Goal: Task Accomplishment & Management: Complete application form

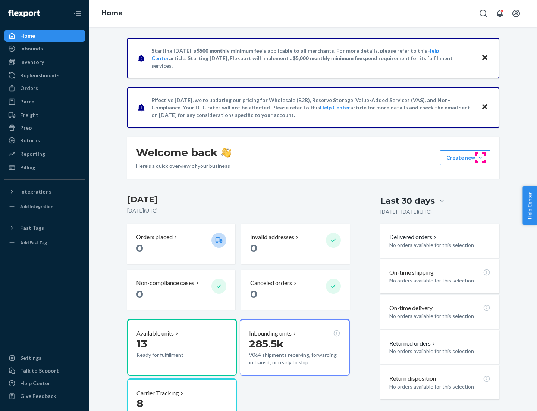
click at [481, 158] on button "Create new Create new inbound Create new order Create new product" at bounding box center [465, 157] width 50 height 15
click at [45, 49] on div "Inbounds" at bounding box center [44, 48] width 79 height 10
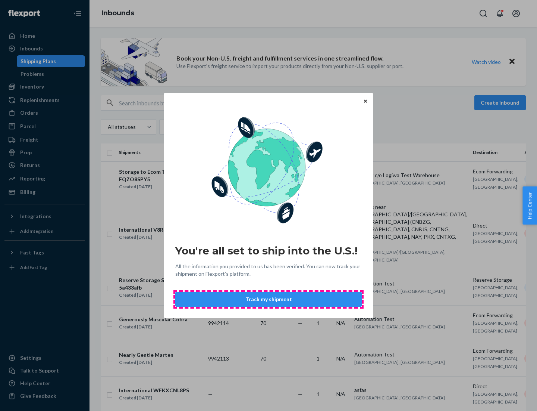
click at [269, 299] on button "Track my shipment" at bounding box center [268, 299] width 187 height 15
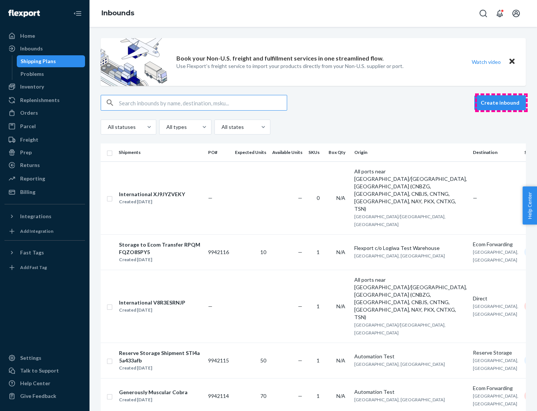
click at [502, 103] on button "Create inbound" at bounding box center [501, 102] width 52 height 15
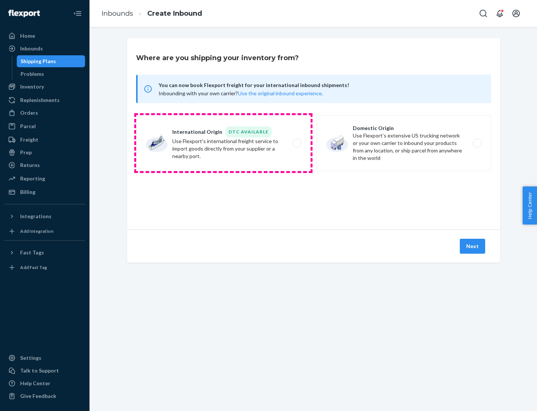
click at [224, 143] on label "International Origin DTC Available Use Flexport's international freight service…" at bounding box center [223, 143] width 175 height 56
click at [297, 143] on input "International Origin DTC Available Use Flexport's international freight service…" at bounding box center [299, 143] width 5 height 5
radio input "true"
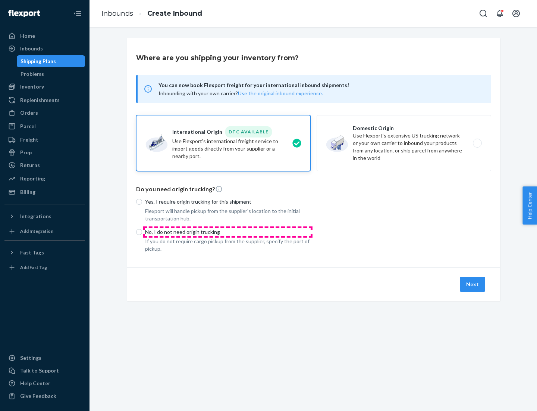
click at [228, 231] on p "No, I do not need origin trucking" at bounding box center [228, 231] width 166 height 7
click at [142, 231] on input "No, I do not need origin trucking" at bounding box center [139, 232] width 6 height 6
radio input "true"
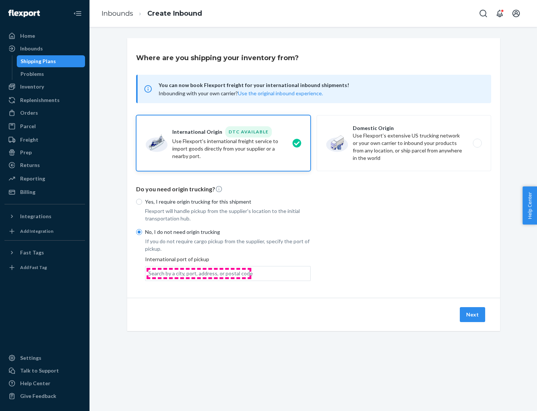
click at [199, 273] on div "Search by a city, port, address, or postal code" at bounding box center [201, 272] width 105 height 7
click at [149, 273] on input "Search by a city, port, address, or postal code" at bounding box center [149, 272] width 1 height 7
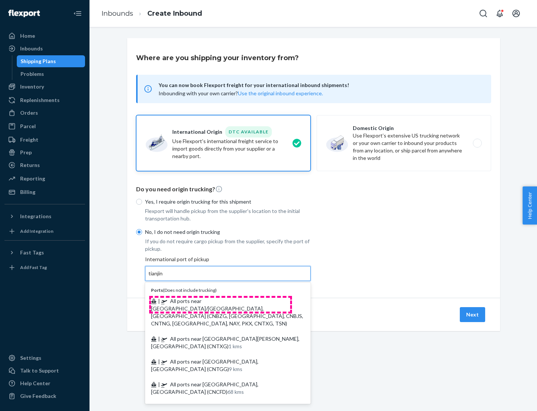
click at [221, 300] on span "| All ports near [GEOGRAPHIC_DATA]/[GEOGRAPHIC_DATA], [GEOGRAPHIC_DATA] (CNBZG,…" at bounding box center [227, 311] width 152 height 29
click at [164, 277] on input "tianjin" at bounding box center [156, 272] width 15 height 7
type input "All ports near [GEOGRAPHIC_DATA]/[GEOGRAPHIC_DATA], [GEOGRAPHIC_DATA] (CNBZG, […"
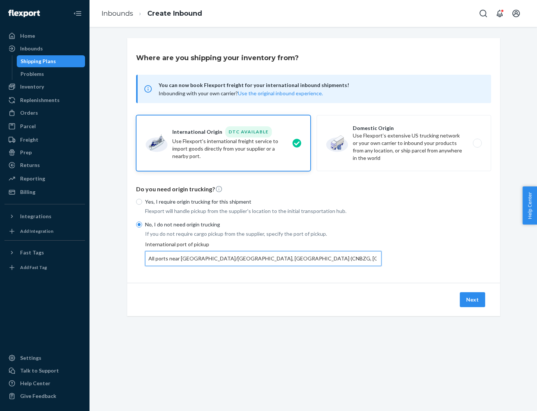
click at [473, 299] on button "Next" at bounding box center [472, 299] width 25 height 15
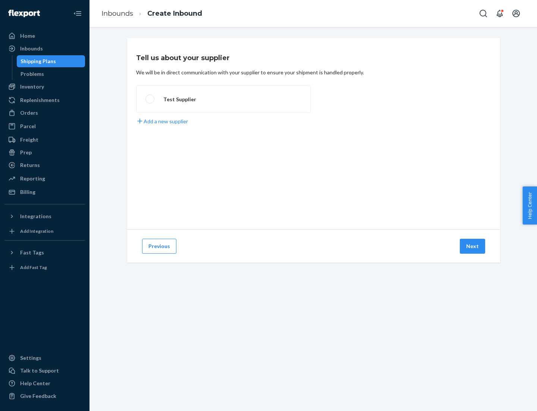
click at [224, 99] on label "Test Supplier" at bounding box center [223, 99] width 175 height 28
click at [150, 99] on input "Test Supplier" at bounding box center [148, 99] width 5 height 5
radio input "true"
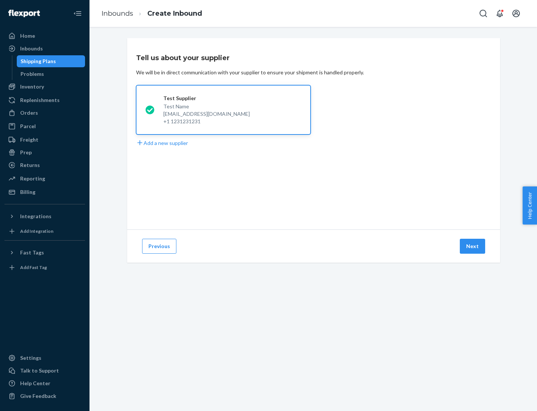
click at [473, 246] on button "Next" at bounding box center [472, 246] width 25 height 15
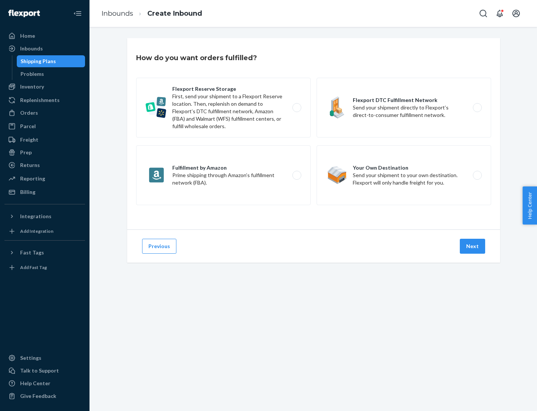
click at [224, 107] on label "Flexport Reserve Storage First, send your shipment to a Flexport Reserve locati…" at bounding box center [223, 108] width 175 height 60
click at [297, 107] on input "Flexport Reserve Storage First, send your shipment to a Flexport Reserve locati…" at bounding box center [299, 107] width 5 height 5
radio input "true"
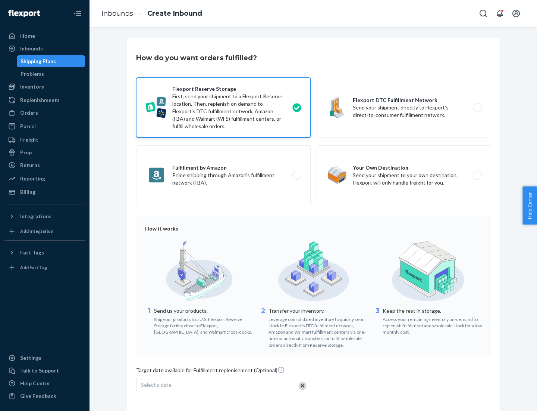
scroll to position [61, 0]
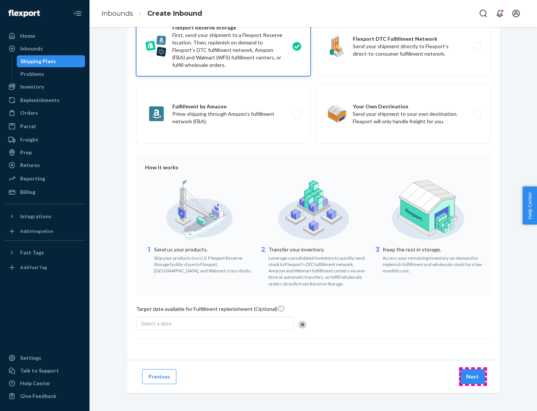
click at [473, 376] on button "Next" at bounding box center [472, 376] width 25 height 15
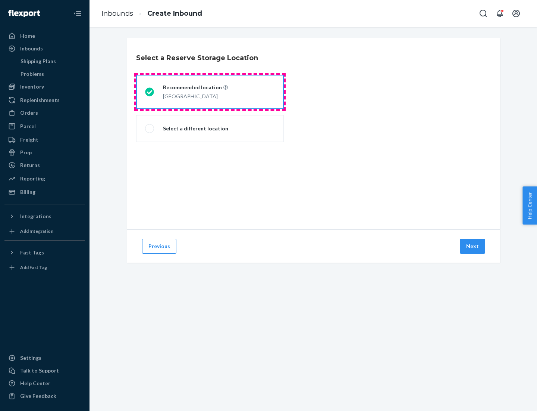
click at [210, 92] on div "[GEOGRAPHIC_DATA]" at bounding box center [195, 95] width 65 height 9
click at [150, 92] on input "Recommended location [GEOGRAPHIC_DATA]" at bounding box center [147, 92] width 5 height 5
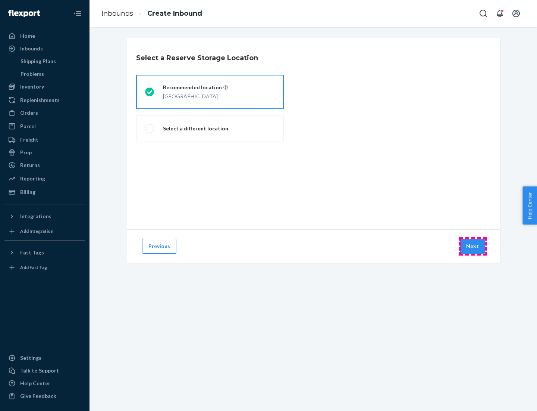
click at [473, 246] on button "Next" at bounding box center [472, 246] width 25 height 15
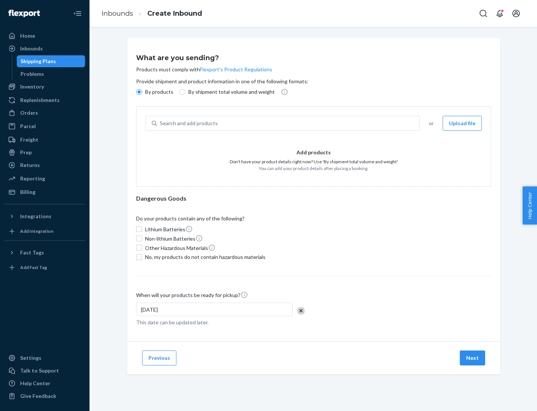
click at [289, 123] on div "Search and add products" at bounding box center [288, 122] width 263 height 13
click at [161, 123] on input "Search and add products" at bounding box center [160, 122] width 1 height 7
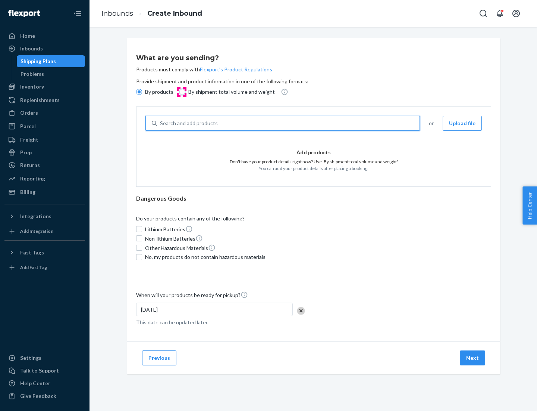
click at [181, 92] on input "By shipment total volume and weight" at bounding box center [183, 92] width 6 height 6
radio input "true"
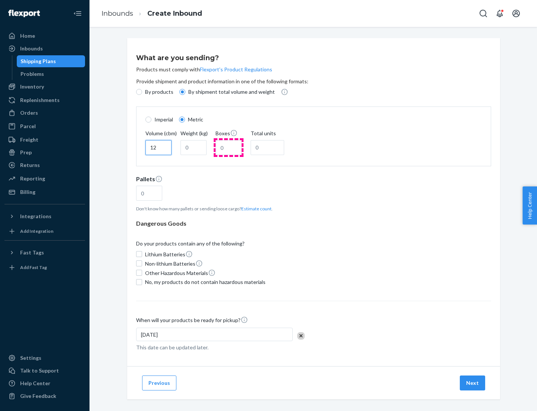
type input "12"
type input "22"
type input "222"
type input "121"
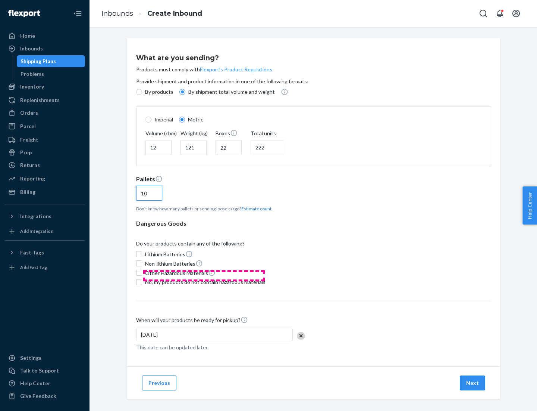
scroll to position [6, 0]
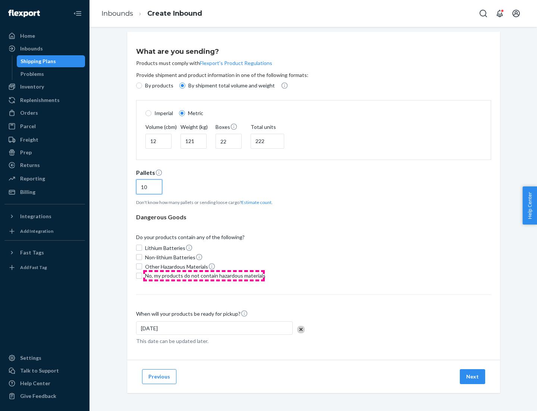
type input "10"
click at [204, 275] on span "No, my products do not contain hazardous materials" at bounding box center [205, 275] width 121 height 7
click at [142, 275] on input "No, my products do not contain hazardous materials" at bounding box center [139, 275] width 6 height 6
checkbox input "true"
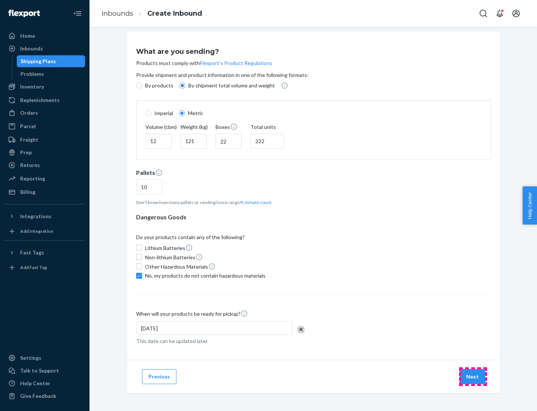
click at [473, 376] on button "Next" at bounding box center [472, 376] width 25 height 15
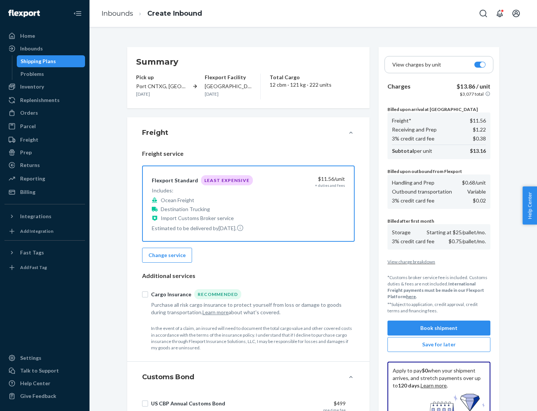
scroll to position [109, 0]
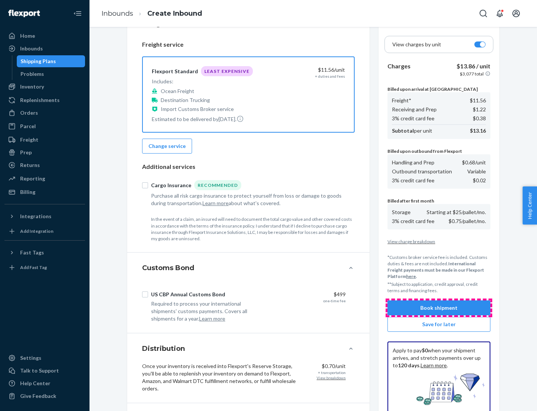
click at [439, 308] on button "Book shipment" at bounding box center [439, 307] width 103 height 15
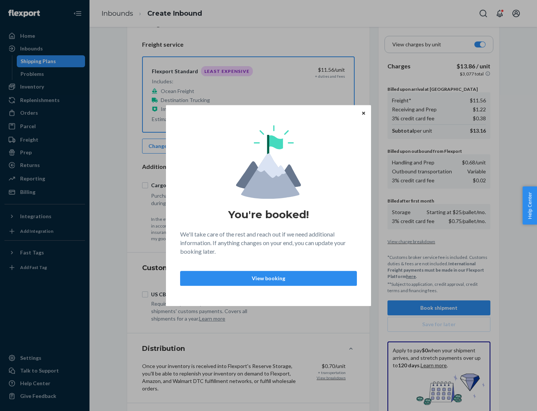
click at [269, 278] on p "View booking" at bounding box center [269, 277] width 164 height 7
